Goal: Transaction & Acquisition: Purchase product/service

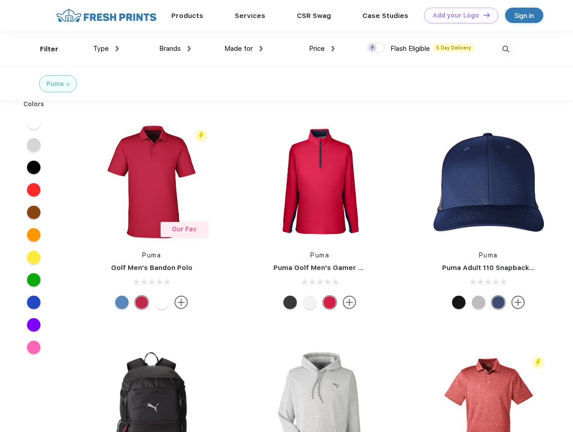
click at [458, 15] on link "Add your Logo Design Tool" at bounding box center [461, 16] width 74 height 16
click at [0, 0] on div "Design Tool" at bounding box center [0, 0] width 0 height 0
click at [482, 15] on link "Add your Logo Design Tool" at bounding box center [461, 16] width 74 height 16
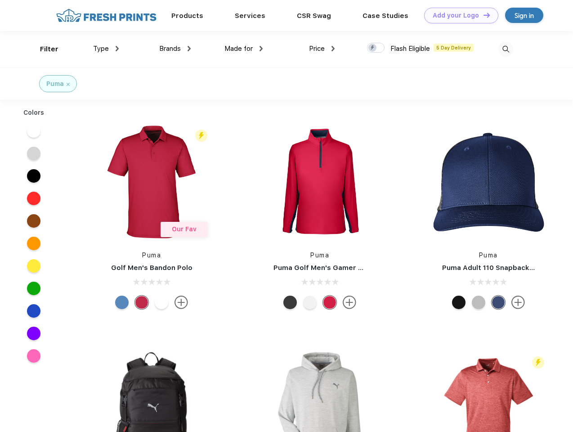
click at [43, 49] on div "Filter" at bounding box center [49, 49] width 18 height 10
click at [106, 49] on span "Type" at bounding box center [101, 49] width 16 height 8
click at [175, 49] on span "Brands" at bounding box center [170, 49] width 22 height 8
click at [244, 49] on span "Made for" at bounding box center [238, 49] width 28 height 8
click at [322, 49] on span "Price" at bounding box center [317, 49] width 16 height 8
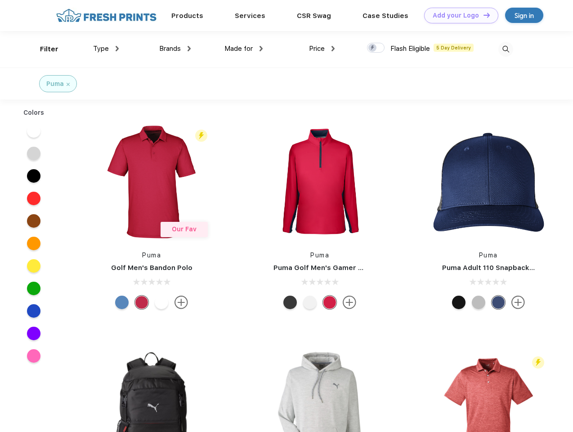
click at [376, 48] on div at bounding box center [376, 48] width 18 height 10
click at [373, 48] on input "checkbox" at bounding box center [370, 45] width 6 height 6
click at [505, 49] on img at bounding box center [505, 49] width 15 height 15
